Goal: Navigation & Orientation: Find specific page/section

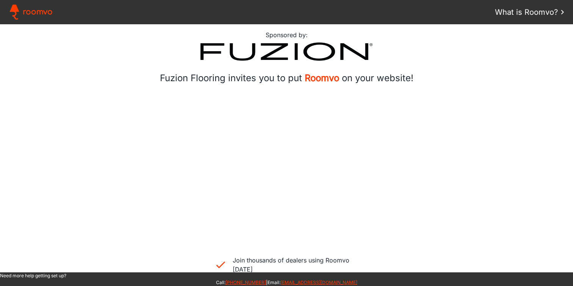
click at [483, 52] on img at bounding box center [286, 51] width 565 height 18
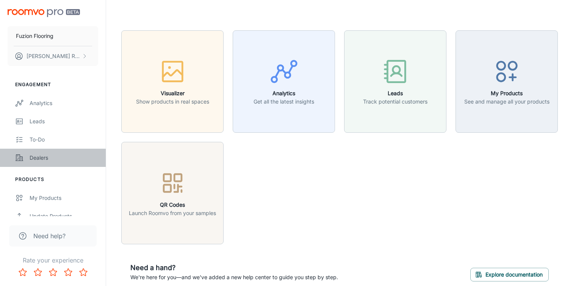
click at [41, 161] on div "Dealers" at bounding box center [64, 157] width 69 height 8
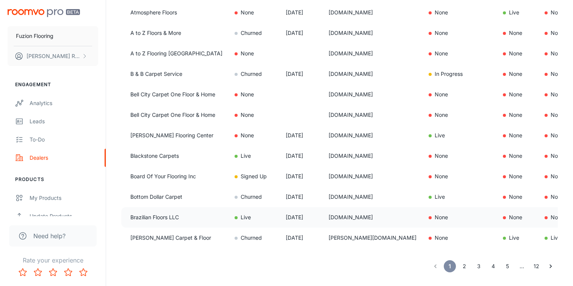
scroll to position [530, 0]
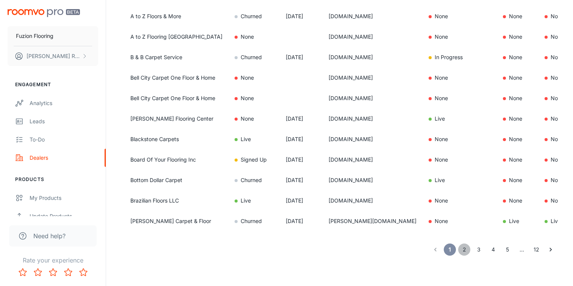
click at [461, 249] on button "2" at bounding box center [464, 249] width 12 height 12
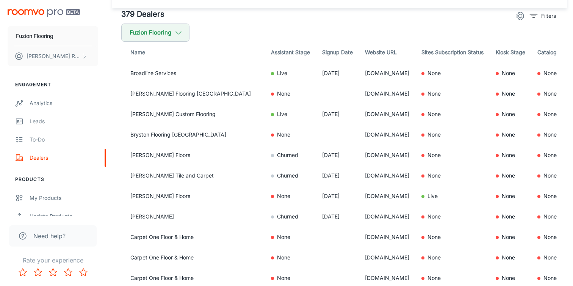
scroll to position [0, 0]
